Goal: Complete application form

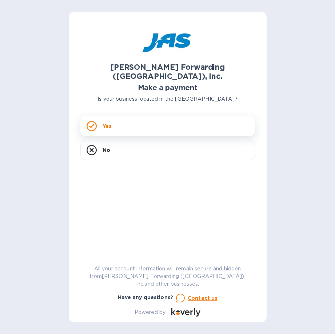
click at [151, 116] on div "Yes" at bounding box center [167, 126] width 175 height 20
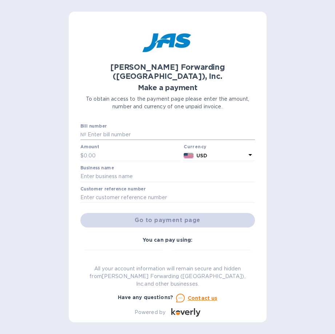
click at [106, 130] on input "text" at bounding box center [170, 135] width 169 height 11
click at [93, 130] on input "text" at bounding box center [170, 135] width 169 height 11
click at [90, 130] on input "text" at bounding box center [170, 135] width 169 height 11
click at [90, 150] on input "text" at bounding box center [133, 155] width 98 height 11
type input "272.93"
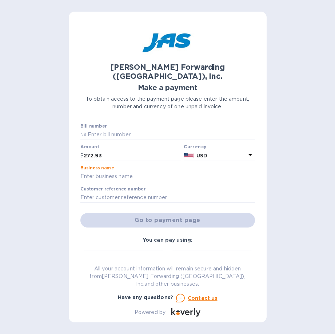
click at [96, 171] on input "text" at bounding box center [167, 176] width 175 height 11
type input "City of Del Mar"
click at [80, 192] on input "text" at bounding box center [167, 197] width 175 height 11
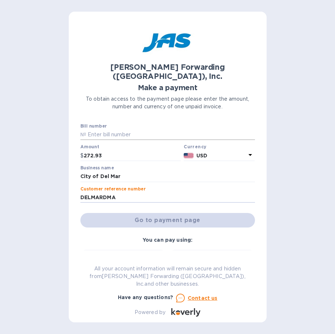
type input "DELMARDMA"
click at [93, 130] on input "text" at bounding box center [170, 135] width 169 height 11
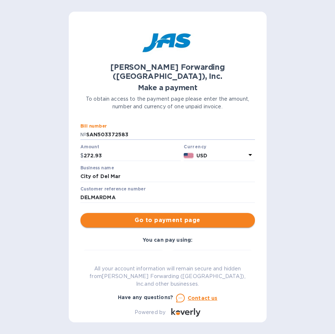
type input "SAN503372583"
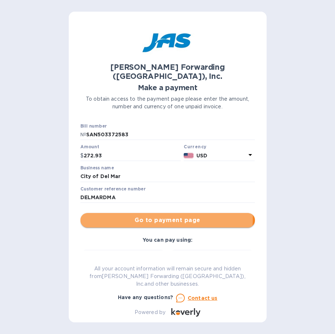
click at [141, 216] on span "Go to payment page" at bounding box center [167, 220] width 163 height 9
